Goal: Task Accomplishment & Management: Manage account settings

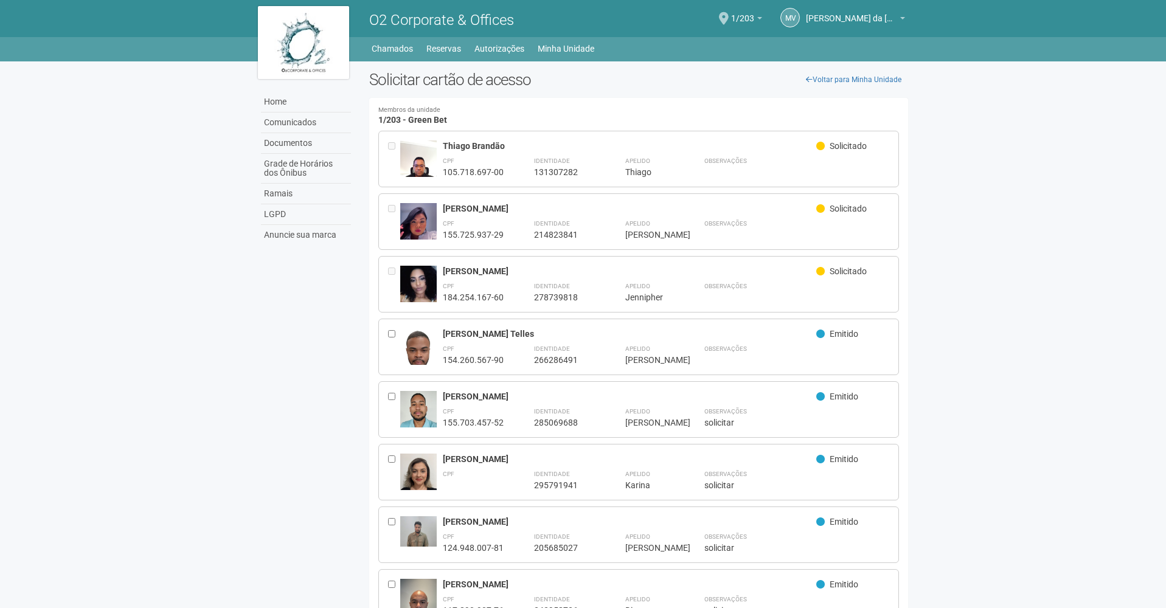
click at [412, 278] on img at bounding box center [418, 284] width 36 height 36
click at [422, 285] on img at bounding box center [418, 284] width 36 height 36
click at [430, 220] on img at bounding box center [418, 232] width 36 height 58
click at [841, 75] on link "Voltar para Minha Unidade" at bounding box center [853, 80] width 109 height 18
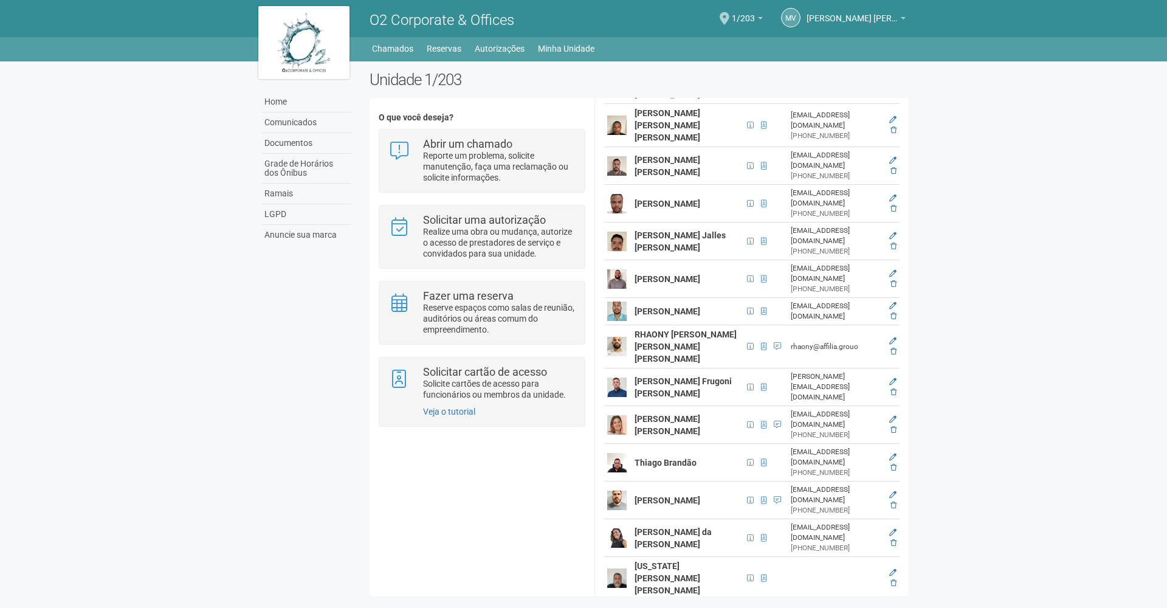
scroll to position [709, 0]
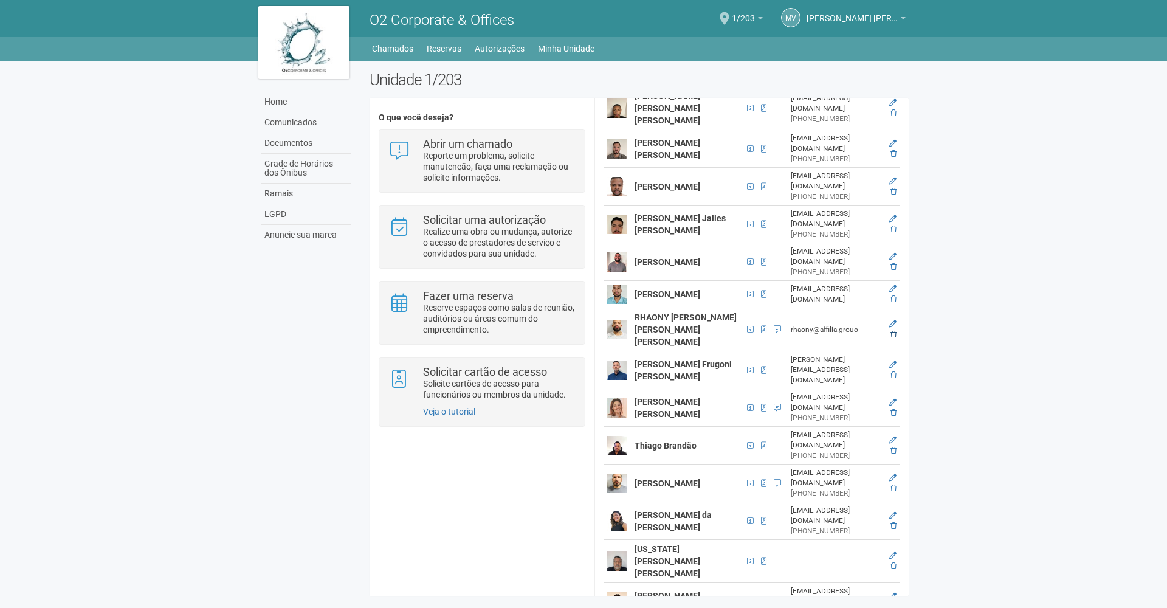
click at [893, 331] on icon at bounding box center [894, 334] width 6 height 7
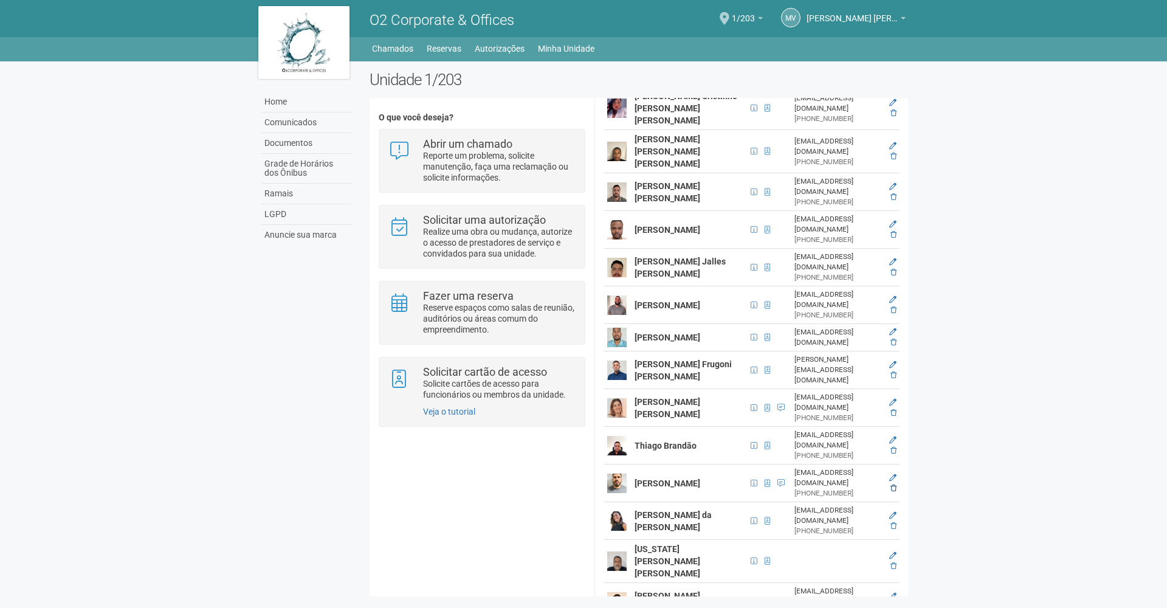
click at [891, 485] on icon at bounding box center [894, 488] width 6 height 7
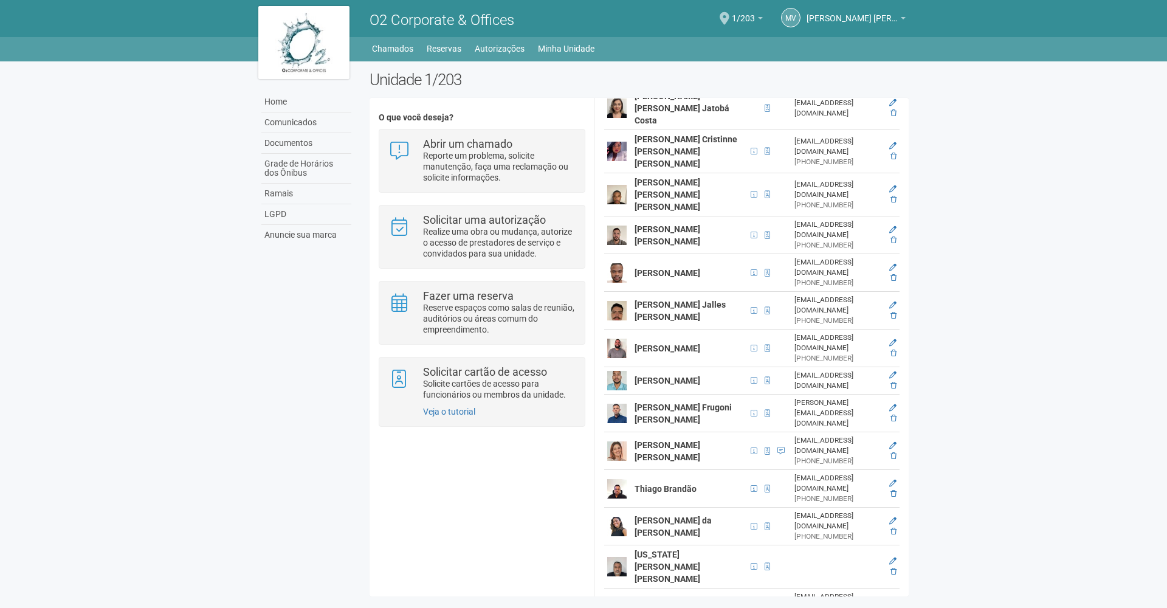
scroll to position [0, 0]
